Goal: Task Accomplishment & Management: Use online tool/utility

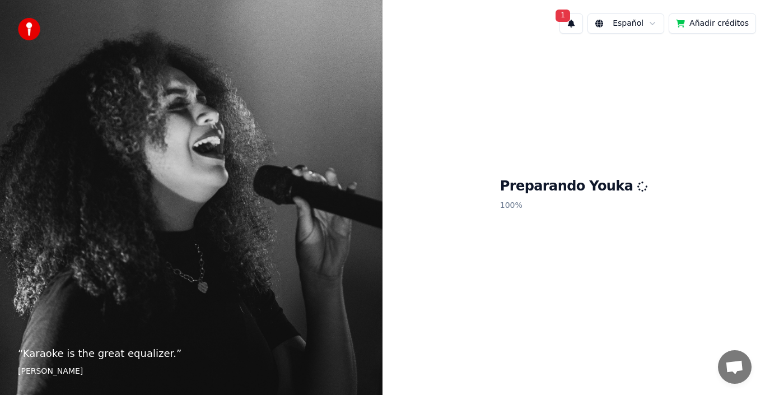
click at [268, 373] on footer "[PERSON_NAME]" at bounding box center [191, 371] width 347 height 11
click at [58, 129] on div "“ Karaoke is the great equalizer. ” [PERSON_NAME]" at bounding box center [191, 197] width 383 height 395
click at [59, 132] on div "“ Karaoke is the great equalizer. ” [PERSON_NAME]" at bounding box center [191, 197] width 383 height 395
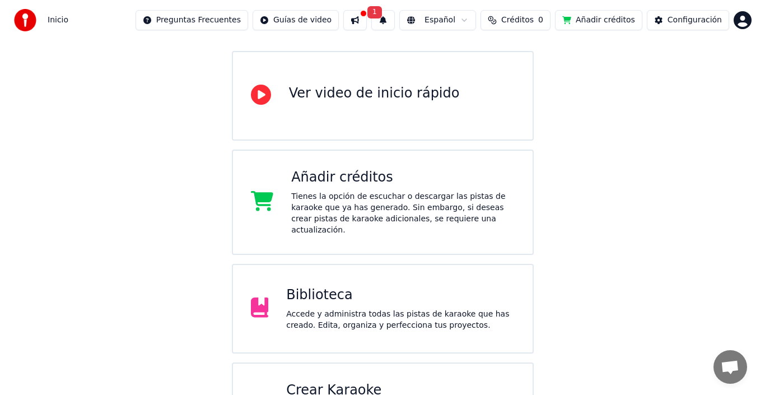
scroll to position [143, 0]
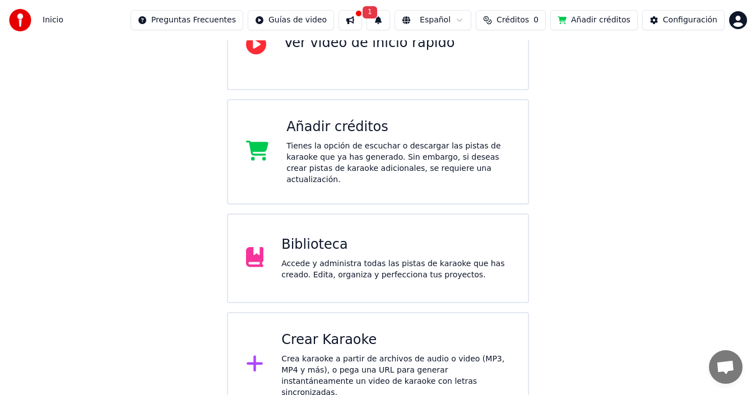
click at [355, 331] on div "Crear Karaoke" at bounding box center [395, 340] width 229 height 18
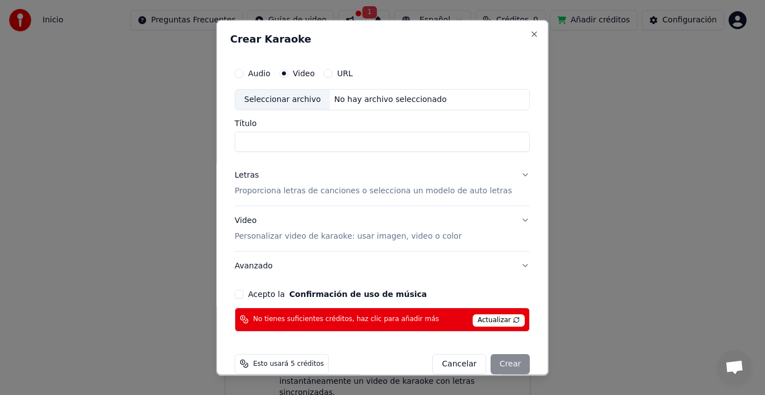
click at [352, 72] on label "URL" at bounding box center [345, 73] width 16 height 8
click at [333, 72] on button "URL" at bounding box center [328, 72] width 9 height 9
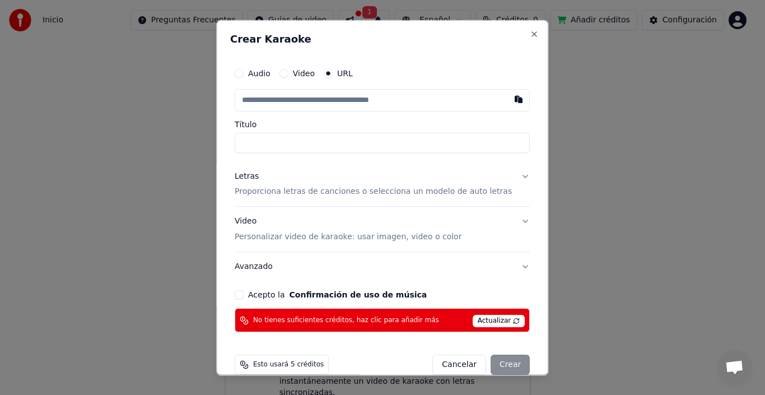
click at [292, 144] on input "Título" at bounding box center [382, 142] width 295 height 20
click at [308, 99] on input "text" at bounding box center [382, 100] width 295 height 22
paste input "**********"
type input "**********"
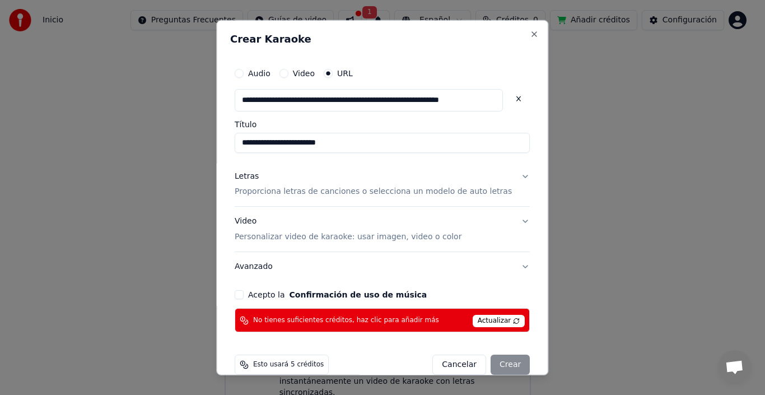
type input "**********"
click at [416, 241] on p "Personalizar video de karaoke: usar imagen, video o color" at bounding box center [348, 236] width 227 height 11
type input "**********"
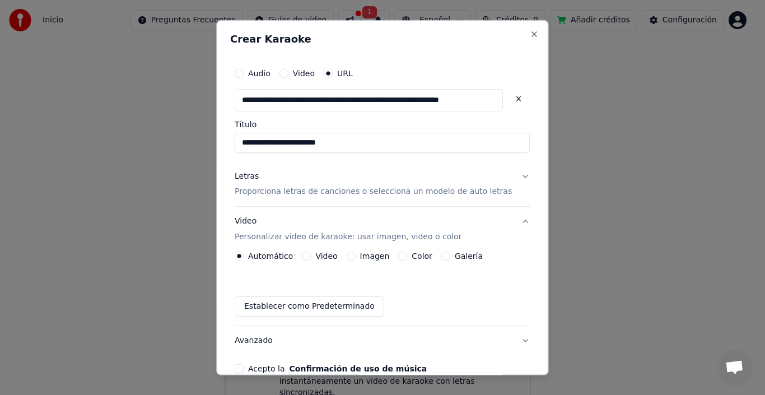
click at [333, 259] on label "Video" at bounding box center [327, 256] width 22 height 8
click at [311, 259] on button "Video" at bounding box center [306, 256] width 9 height 9
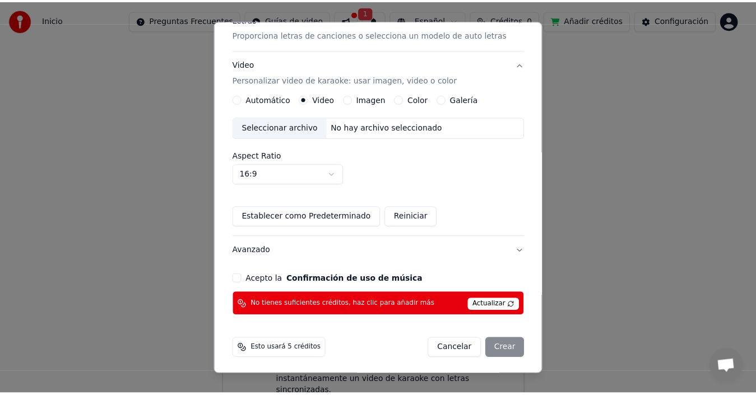
scroll to position [159, 0]
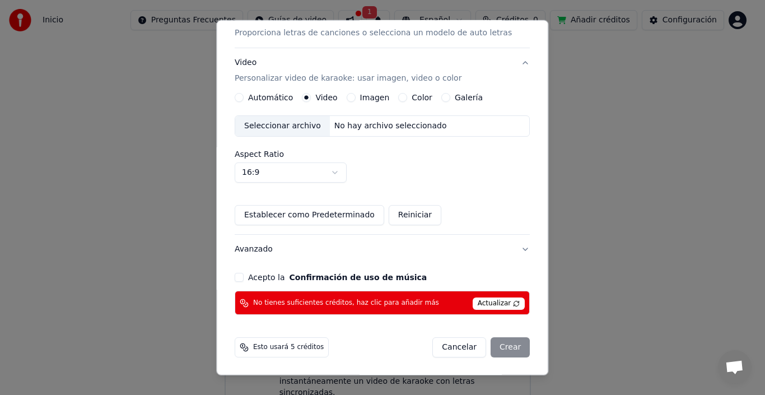
click at [473, 297] on span "Actualizar" at bounding box center [499, 303] width 53 height 12
click at [454, 349] on button "Cancelar" at bounding box center [460, 347] width 54 height 20
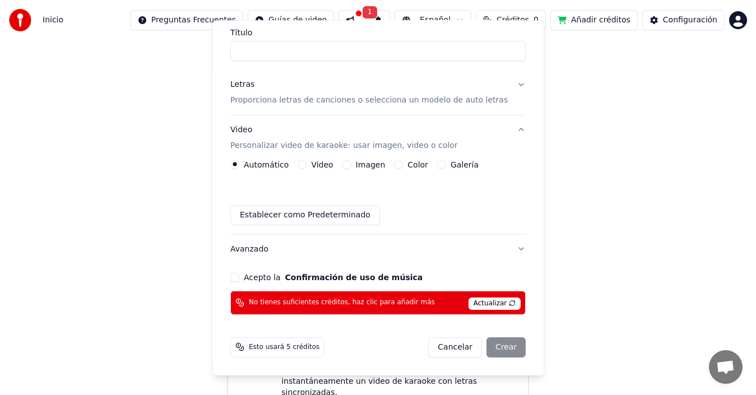
scroll to position [91, 0]
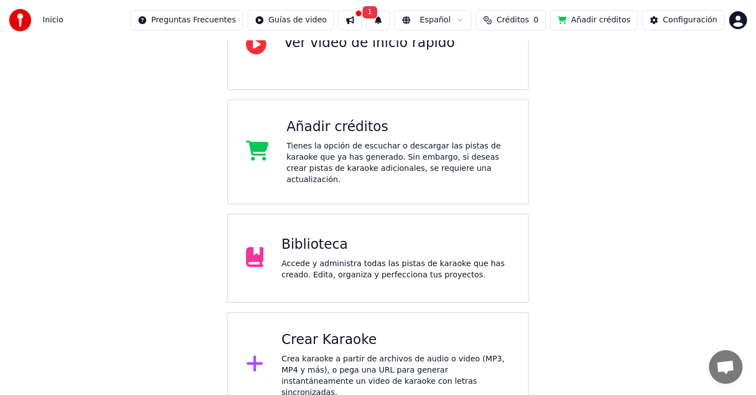
click at [466, 132] on div "Añadir créditos" at bounding box center [398, 127] width 224 height 18
